Goal: Task Accomplishment & Management: Use online tool/utility

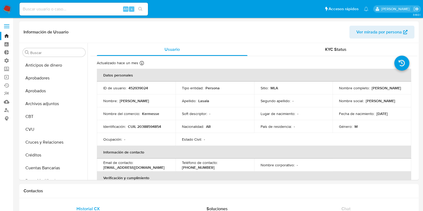
select select "10"
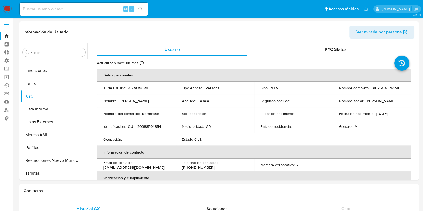
click at [8, 25] on label at bounding box center [6, 26] width 13 height 11
click at [0, 0] on input "checkbox" at bounding box center [0, 0] width 0 height 0
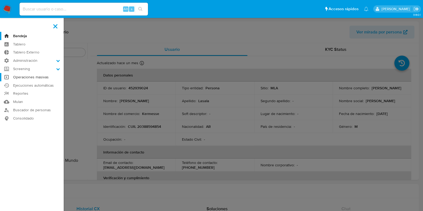
click at [43, 77] on link "Operaciones masivas" at bounding box center [32, 77] width 64 height 8
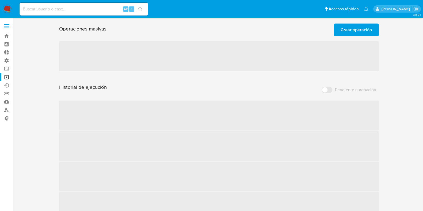
click at [356, 30] on span "Crear operación" at bounding box center [355, 30] width 31 height 12
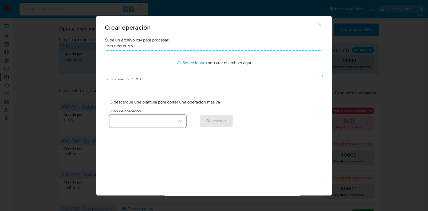
click at [169, 125] on button "button" at bounding box center [147, 121] width 77 height 13
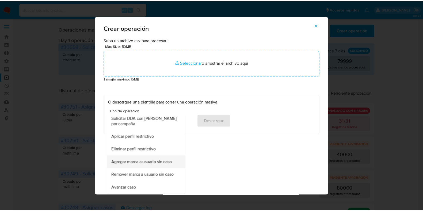
scroll to position [347, 0]
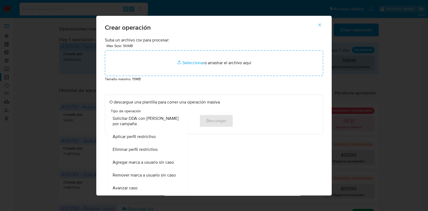
click at [389, 99] on div "Crear operación Suba un archivo csv para procesar: Max Size: 50MB Seleccionar a…" at bounding box center [214, 105] width 428 height 211
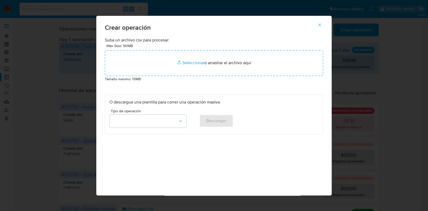
click at [322, 26] on icon "button" at bounding box center [319, 24] width 5 height 5
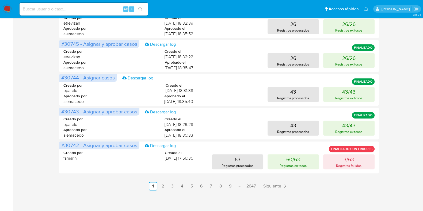
scroll to position [268, 0]
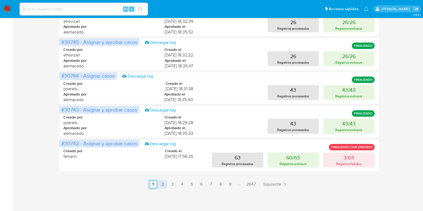
click at [162, 186] on link "2" at bounding box center [162, 184] width 9 height 9
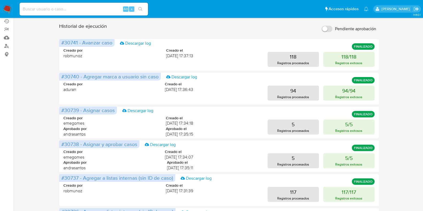
scroll to position [0, 0]
